Goal: Task Accomplishment & Management: Use online tool/utility

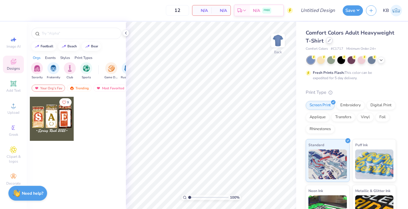
click at [328, 40] on icon at bounding box center [329, 40] width 3 height 3
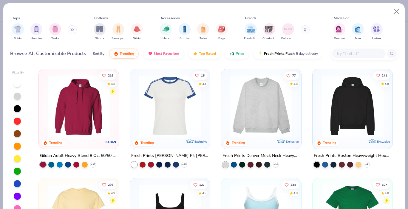
click at [69, 32] on div "Shirts Hoodies Tanks" at bounding box center [44, 32] width 69 height 22
click at [73, 31] on icon at bounding box center [72, 29] width 4 height 3
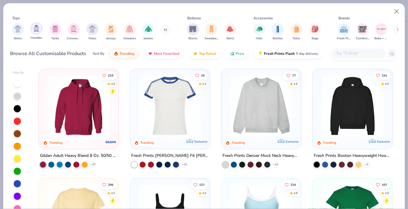
click at [39, 29] on img "filter for Hoodies" at bounding box center [36, 28] width 7 height 7
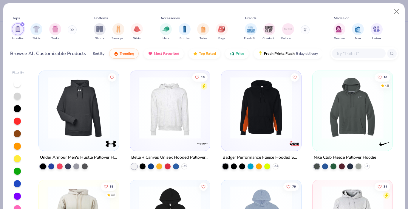
scroll to position [431, 0]
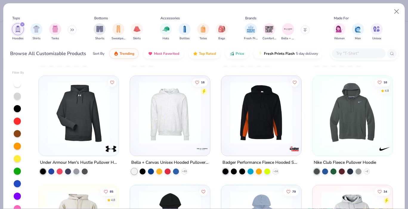
click at [340, 105] on img at bounding box center [352, 113] width 68 height 62
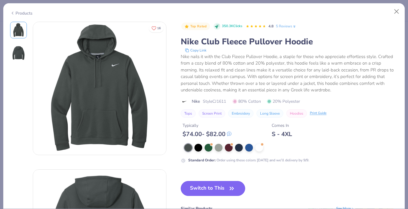
click at [204, 185] on button "Switch to This" at bounding box center [213, 188] width 65 height 15
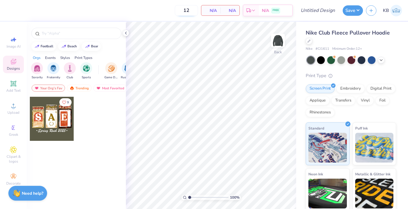
click at [192, 13] on input "12" at bounding box center [186, 10] width 23 height 11
type input "1"
type input "40"
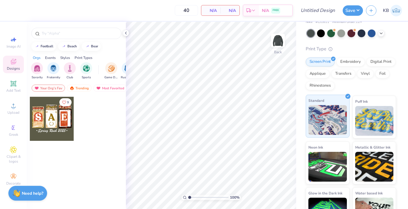
scroll to position [48, 0]
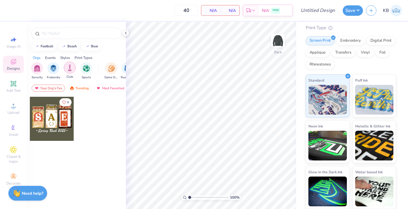
click at [70, 68] on img "filter for Club" at bounding box center [69, 67] width 7 height 7
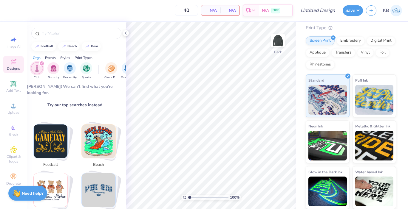
scroll to position [0, 0]
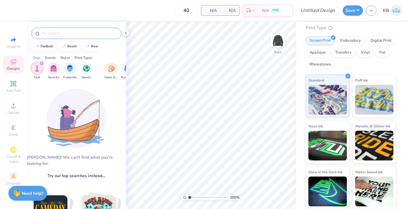
click at [68, 32] on input "text" at bounding box center [79, 33] width 76 height 6
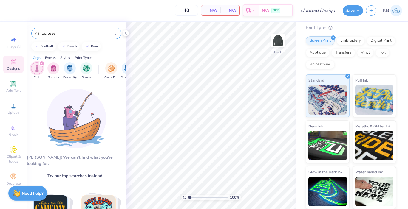
type input "lacrosse"
click at [41, 62] on icon "filter for Club" at bounding box center [42, 63] width 2 height 2
click at [65, 35] on input "lacrosse" at bounding box center [77, 33] width 72 height 6
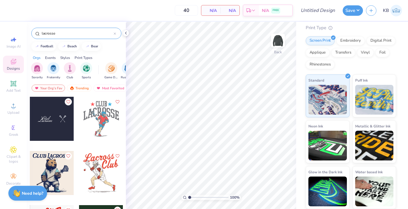
click at [59, 130] on div at bounding box center [52, 119] width 44 height 44
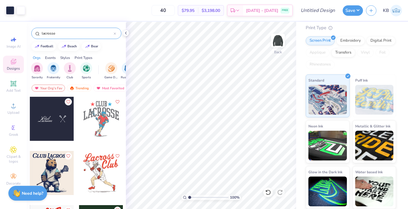
click at [42, 120] on div at bounding box center [52, 119] width 44 height 44
type input "8.81"
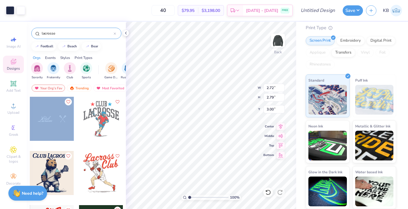
drag, startPoint x: 59, startPoint y: 121, endPoint x: 56, endPoint y: 114, distance: 7.3
click at [56, 114] on div at bounding box center [52, 119] width 44 height 44
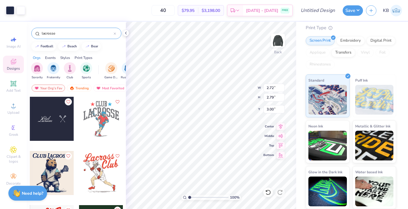
type input "1.60"
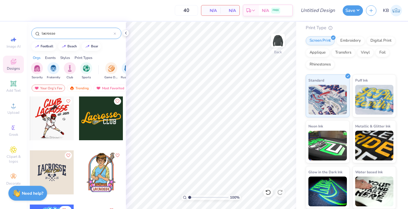
scroll to position [112, 0]
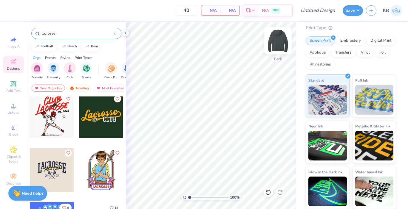
click at [279, 48] on img at bounding box center [278, 41] width 24 height 24
click at [104, 117] on div at bounding box center [101, 116] width 44 height 44
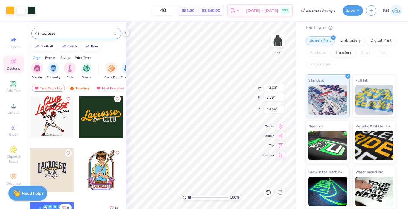
type input "6.00"
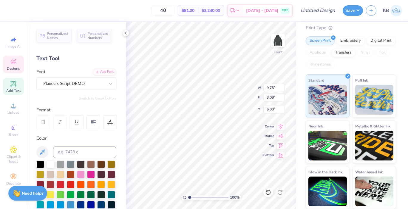
type input "2.13"
type input "0.98"
type input "8.30"
type input "7.75"
type input "2.92"
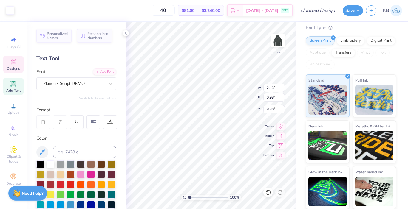
type input "6.46"
type input "9.75"
type input "3.08"
type input "6.00"
click at [243, 87] on div "100 % Front W 9.75 9.75 " H 3.08 3.08 " Y 6.00 6.00 " Center Middle Top Bottom" at bounding box center [211, 116] width 170 height 188
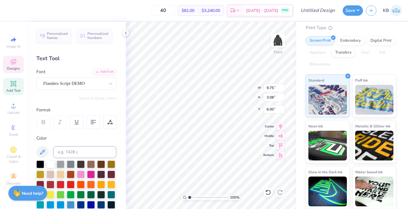
type input "7.75"
type input "2.92"
type input "6.46"
type input "3.44"
type input "1.44"
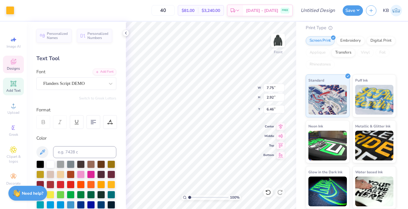
type input "7.86"
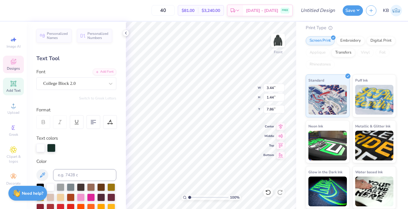
type input "7.75"
type input "2.92"
type input "6.46"
type input "3.44"
type input "1.44"
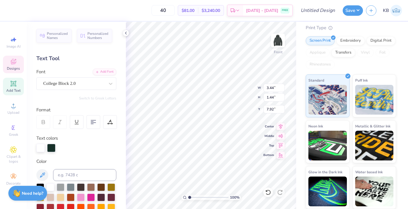
type input "10.80"
type input "9.75"
type input "3.08"
type input "6.00"
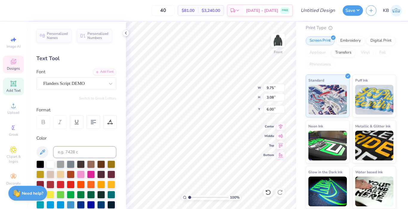
type input "7.75"
type input "2.92"
type input "6.46"
click at [61, 184] on div at bounding box center [61, 184] width 8 height 8
click at [68, 184] on div at bounding box center [71, 184] width 8 height 8
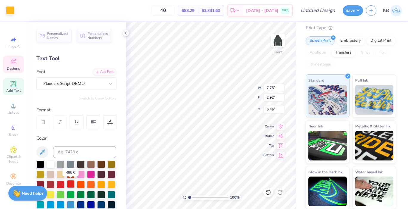
click at [72, 183] on div at bounding box center [71, 184] width 8 height 8
click at [65, 182] on div at bounding box center [76, 190] width 80 height 58
click at [60, 182] on div at bounding box center [61, 184] width 8 height 8
click at [62, 185] on div at bounding box center [61, 184] width 8 height 8
click at [69, 185] on div at bounding box center [71, 184] width 8 height 8
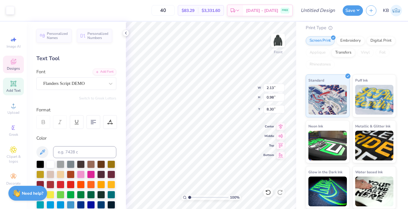
type input "7.75"
type input "2.92"
type input "6.46"
click at [63, 184] on div at bounding box center [61, 184] width 8 height 8
click at [67, 184] on div at bounding box center [71, 184] width 8 height 8
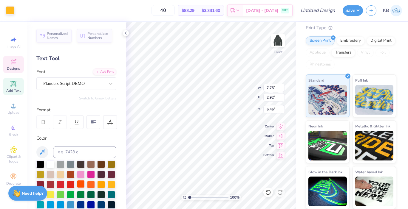
click at [81, 182] on div at bounding box center [81, 184] width 8 height 8
click at [71, 183] on div at bounding box center [71, 184] width 8 height 8
click at [61, 185] on div at bounding box center [61, 184] width 8 height 8
type input "7.75"
type input "2.92"
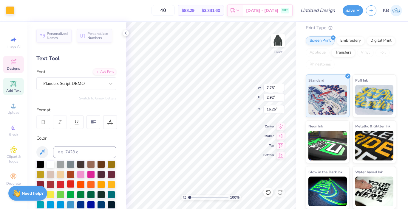
click at [75, 181] on div at bounding box center [71, 184] width 8 height 8
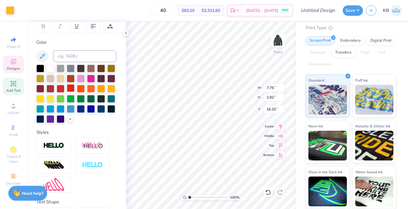
scroll to position [0, 0]
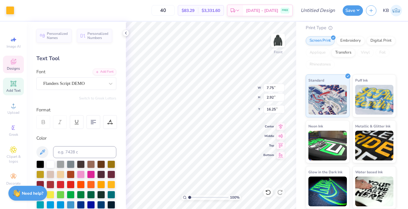
type input "6.36"
type input "6.00"
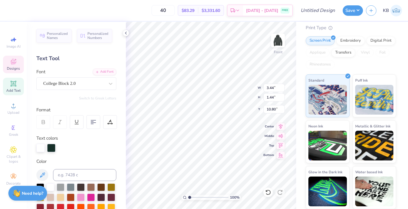
type input "7.82"
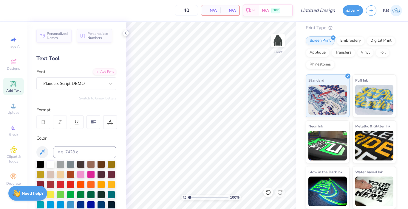
click at [125, 34] on icon at bounding box center [125, 33] width 5 height 5
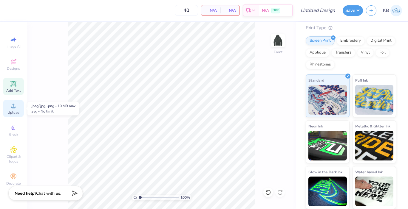
click at [17, 107] on div "Upload" at bounding box center [13, 109] width 21 height 18
click at [16, 61] on icon at bounding box center [13, 61] width 7 height 7
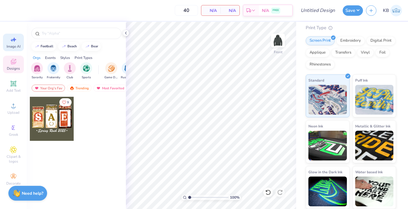
click at [15, 40] on icon at bounding box center [13, 39] width 7 height 7
select select "4"
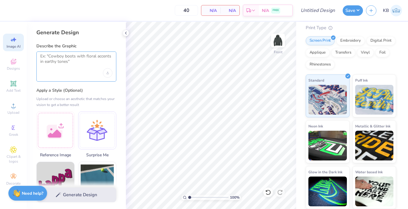
click at [59, 58] on textarea at bounding box center [76, 61] width 72 height 15
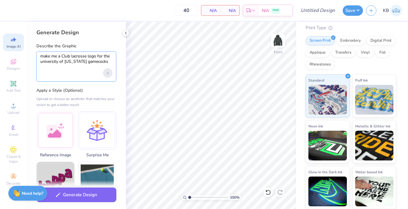
type textarea "make me a Club lacrosse logo for the university of south carolina gamecocks"
click at [110, 73] on div "Upload image" at bounding box center [108, 73] width 10 height 10
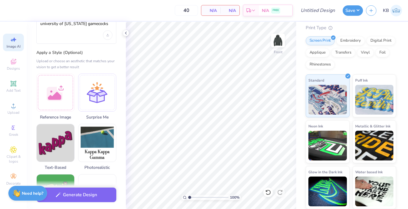
scroll to position [38, 0]
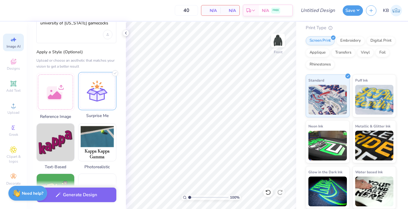
click at [100, 96] on div at bounding box center [97, 91] width 38 height 38
click at [95, 98] on div at bounding box center [97, 91] width 38 height 38
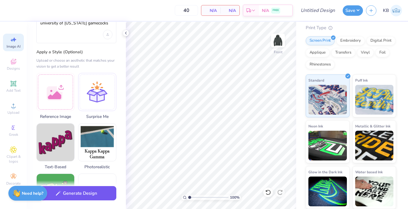
click at [79, 194] on button "Generate Design" at bounding box center [76, 193] width 80 height 15
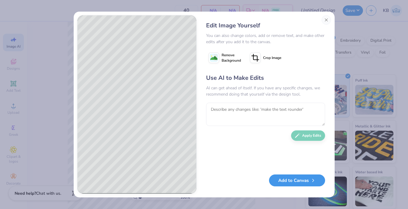
click at [296, 183] on button "Add to Canvas" at bounding box center [297, 181] width 56 height 12
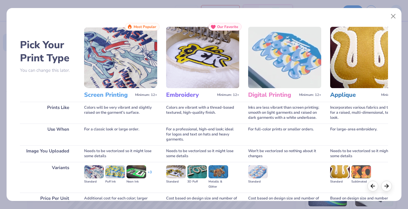
click at [122, 68] on img at bounding box center [120, 57] width 73 height 61
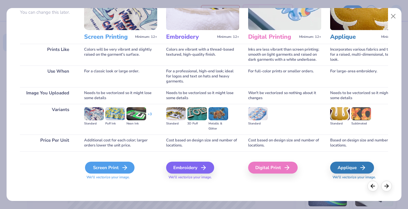
click at [117, 169] on div "Screen Print" at bounding box center [110, 168] width 50 height 12
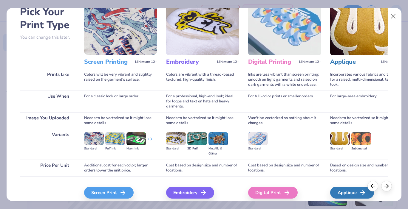
scroll to position [28, 0]
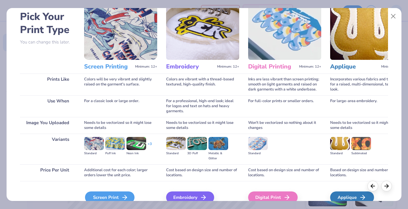
click at [113, 194] on div "Screen Print" at bounding box center [110, 198] width 50 height 12
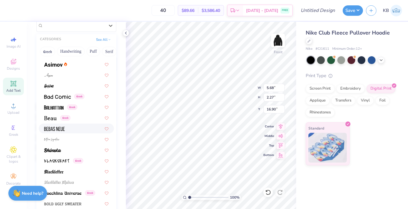
scroll to position [270, 0]
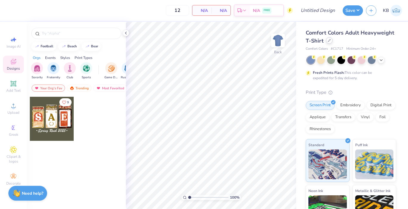
click at [328, 41] on icon at bounding box center [329, 40] width 3 height 3
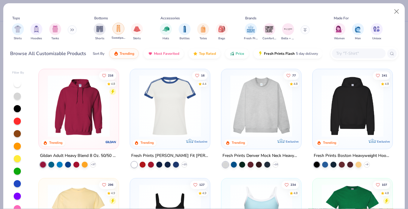
click at [122, 31] on div "filter for Sweatpants" at bounding box center [118, 29] width 12 height 12
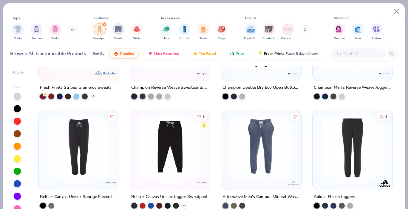
scroll to position [10, 0]
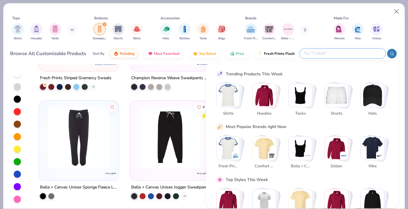
click at [349, 54] on input "text" at bounding box center [342, 53] width 78 height 7
type input "nike"
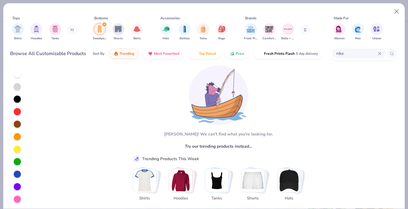
click at [104, 25] on icon "filter for Sweatpants" at bounding box center [104, 25] width 2 height 2
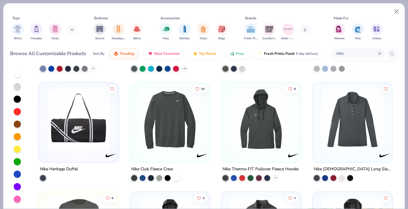
scroll to position [1398, 0]
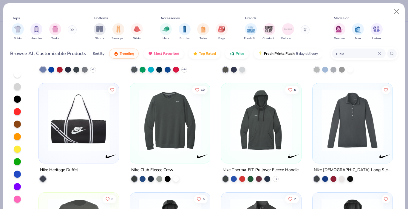
click at [263, 134] on img at bounding box center [261, 120] width 68 height 62
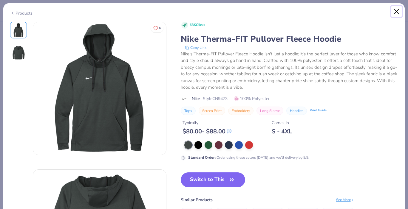
click at [397, 10] on button "Close" at bounding box center [396, 11] width 11 height 11
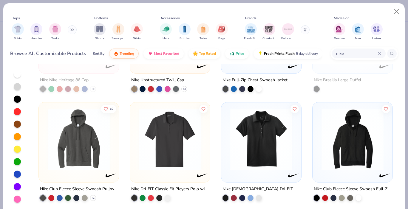
scroll to position [723, 0]
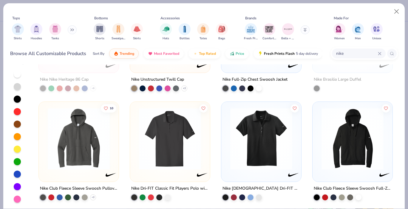
click at [327, 142] on img at bounding box center [352, 139] width 68 height 62
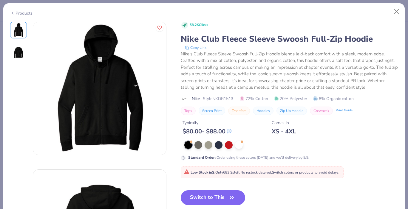
click at [30, 11] on div "Products" at bounding box center [21, 13] width 22 height 6
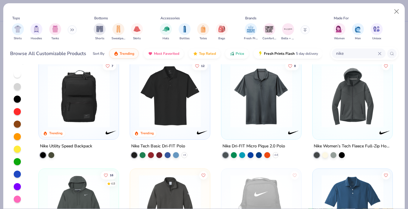
click at [184, 94] on img at bounding box center [170, 97] width 68 height 62
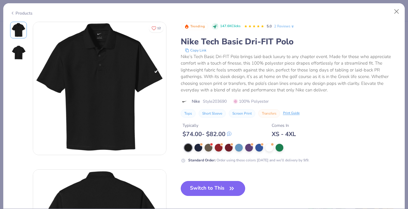
click at [208, 192] on button "Switch to This" at bounding box center [213, 188] width 65 height 15
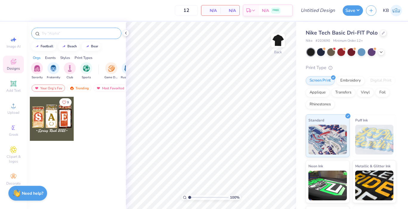
click at [87, 31] on input "text" at bounding box center [79, 33] width 76 height 6
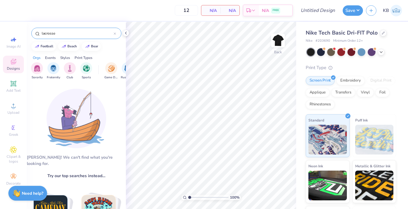
type input "lacrosse"
click at [73, 34] on input "lacrosse" at bounding box center [77, 33] width 72 height 6
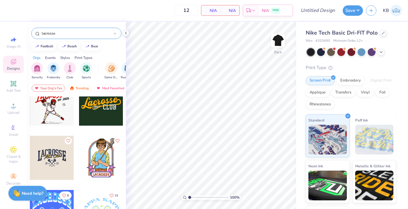
scroll to position [121, 0]
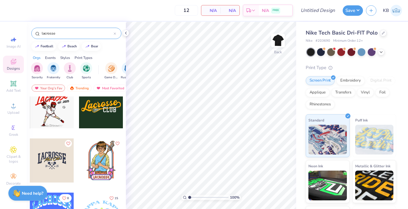
click at [55, 160] on div at bounding box center [52, 161] width 44 height 44
click at [20, 85] on div "Add Text" at bounding box center [13, 87] width 21 height 18
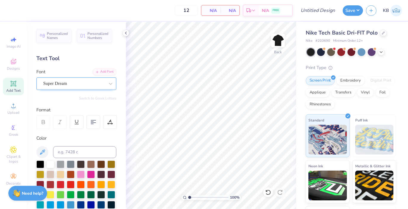
click at [100, 89] on div "Super Dream" at bounding box center [76, 84] width 80 height 13
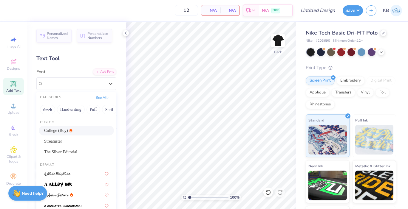
click at [81, 132] on div "College (Boy)" at bounding box center [76, 131] width 64 height 6
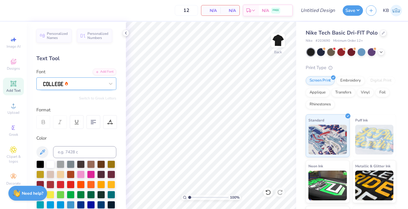
click at [85, 87] on div at bounding box center [74, 83] width 63 height 9
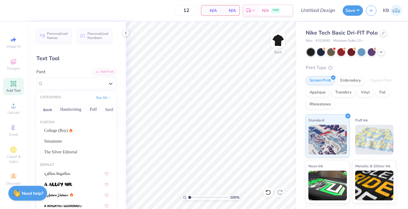
click at [20, 86] on div "Add Text" at bounding box center [13, 87] width 21 height 18
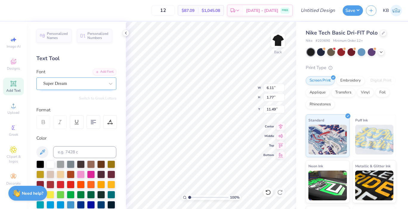
click at [94, 88] on div "Super Dream" at bounding box center [74, 83] width 63 height 9
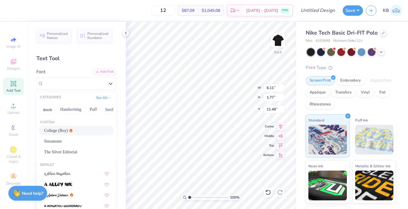
click at [85, 134] on div "College (Boy)" at bounding box center [76, 131] width 75 height 10
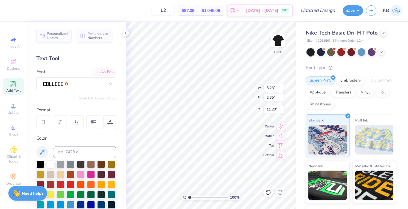
type input "5.23"
type input "2.35"
type input "11.20"
type textarea "T"
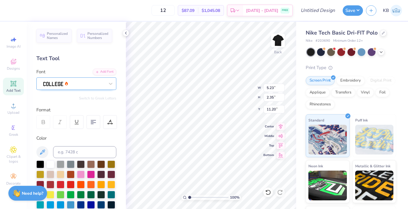
type textarea "L"
click at [83, 83] on div at bounding box center [74, 83] width 63 height 9
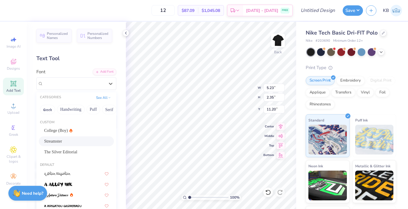
click at [81, 139] on div "Streamster" at bounding box center [76, 141] width 64 height 6
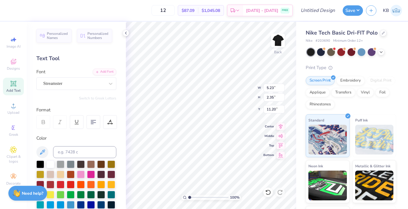
type textarea "lacrosse"
click at [102, 84] on div "Streamster" at bounding box center [74, 83] width 63 height 9
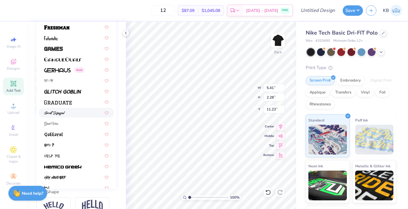
scroll to position [1384, 0]
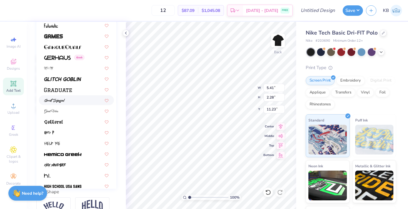
click at [72, 100] on div at bounding box center [76, 100] width 64 height 6
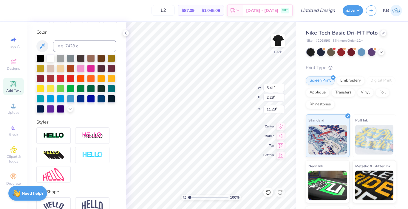
type input "6.39"
type input "1.71"
type input "11.52"
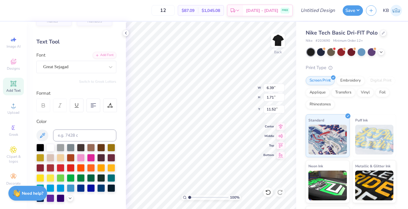
scroll to position [2, 0]
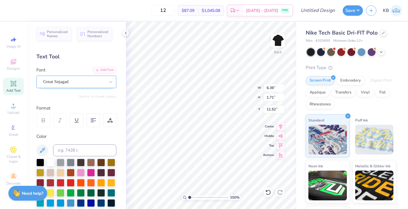
click at [84, 83] on div "Great Sejagad" at bounding box center [74, 81] width 63 height 9
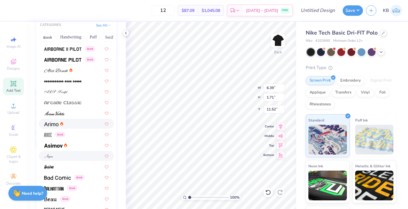
scroll to position [164, 0]
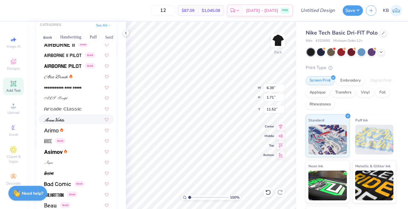
click at [70, 117] on div at bounding box center [76, 119] width 64 height 6
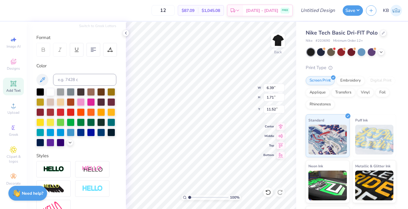
type input "4.75"
type input "1.41"
type input "11.67"
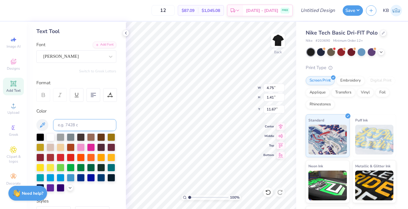
scroll to position [23, 0]
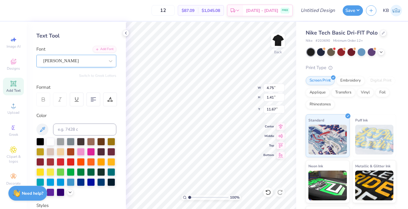
click at [78, 59] on div "Ariana Violeta" at bounding box center [74, 60] width 63 height 9
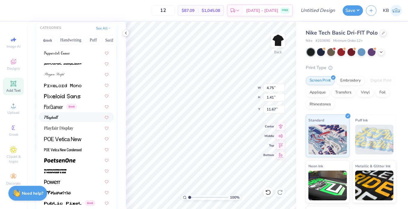
scroll to position [2497, 0]
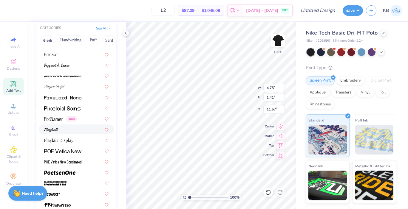
click at [72, 131] on div at bounding box center [76, 129] width 64 height 6
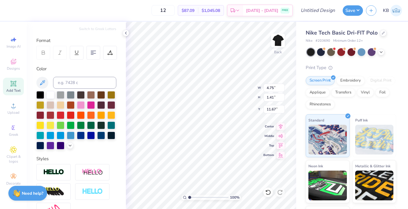
type input "7.65"
type input "1.93"
type input "11.41"
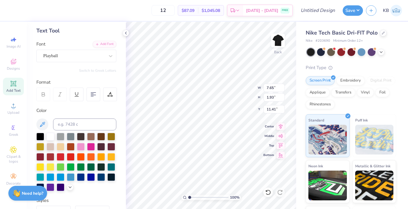
scroll to position [0, 0]
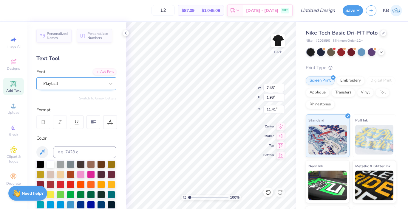
type textarea "Lacrosse"
click at [85, 81] on div "Playball" at bounding box center [74, 83] width 63 height 9
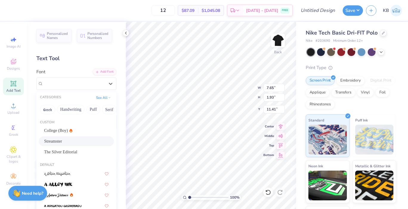
click at [78, 144] on div "Streamster" at bounding box center [76, 141] width 64 height 6
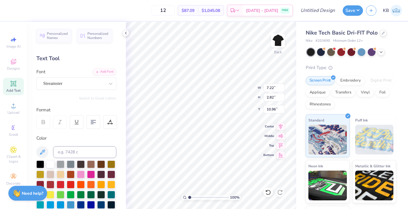
type input "3.97"
type input "1.55"
type input "12.24"
type textarea "L"
type textarea "Cocks Lax"
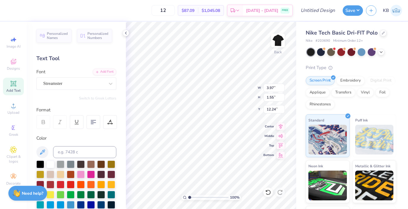
scroll to position [0, 1]
type input "3.84"
type input "1.10"
type input "2.45"
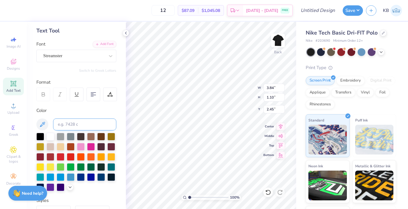
scroll to position [35, 0]
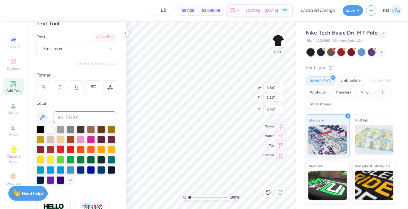
click at [61, 150] on div at bounding box center [61, 150] width 8 height 8
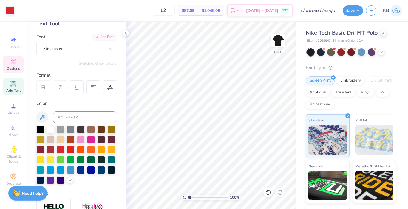
click at [15, 72] on div "Designs" at bounding box center [13, 65] width 21 height 18
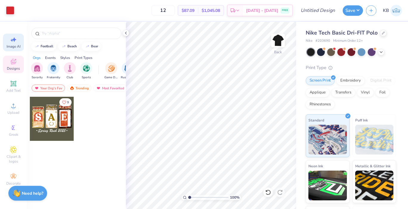
click at [14, 41] on icon at bounding box center [14, 40] width 4 height 4
select select "4"
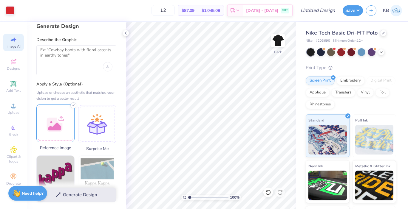
scroll to position [0, 0]
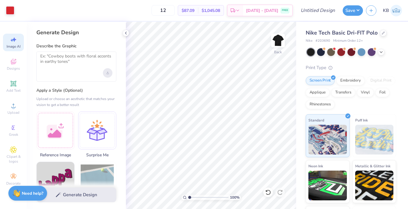
click at [109, 72] on div "Upload image" at bounding box center [108, 73] width 10 height 10
click at [81, 64] on textarea at bounding box center [76, 61] width 72 height 15
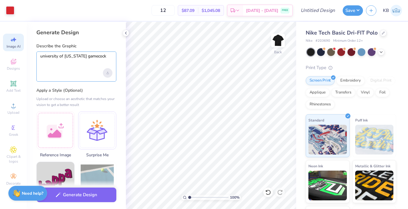
type textarea "university of south carolina gamecock"
click at [108, 75] on div "Upload image" at bounding box center [108, 73] width 10 height 10
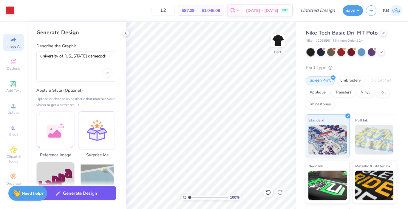
click at [98, 193] on button "Generate Design" at bounding box center [76, 193] width 80 height 15
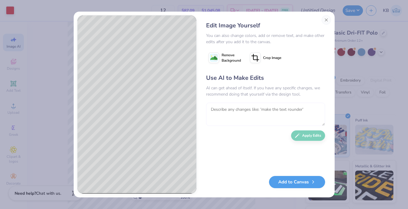
click at [233, 115] on textarea at bounding box center [265, 114] width 119 height 23
type textarea "put lacrosse sticks behind it"
click at [300, 137] on button "Apply Edits" at bounding box center [308, 134] width 34 height 10
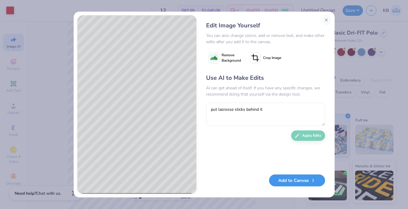
click at [299, 180] on button "Add to Canvas" at bounding box center [297, 181] width 56 height 12
